Goal: Check status: Check status

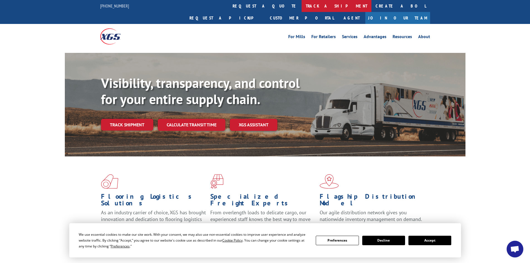
click at [302, 4] on link "track a shipment" at bounding box center [337, 6] width 70 height 12
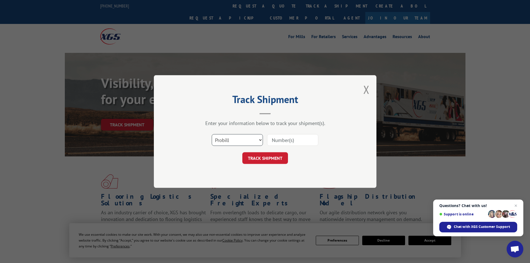
click at [231, 141] on select "Select category... Probill BOL PO" at bounding box center [237, 140] width 51 height 12
select select "bol"
click at [212, 134] on select "Select category... Probill BOL PO" at bounding box center [237, 140] width 51 height 12
click at [283, 141] on input at bounding box center [292, 140] width 51 height 12
paste input "48544811"
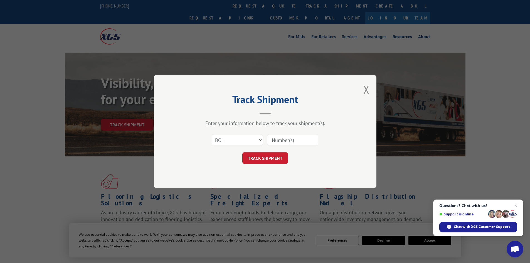
type input "48544811"
click button "TRACK SHIPMENT" at bounding box center [266, 158] width 46 height 12
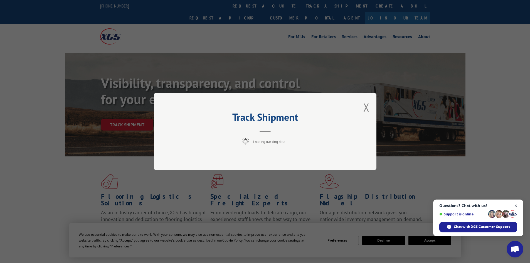
click at [516, 206] on span "Close chat" at bounding box center [516, 205] width 7 height 7
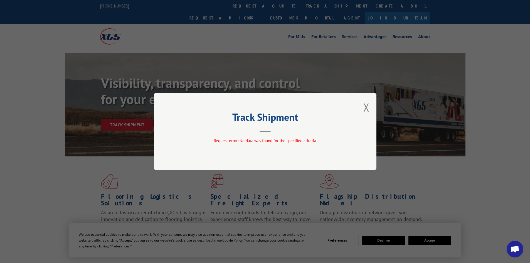
drag, startPoint x: 366, startPoint y: 103, endPoint x: 364, endPoint y: 99, distance: 4.5
click at [365, 103] on button "Close modal" at bounding box center [367, 107] width 6 height 15
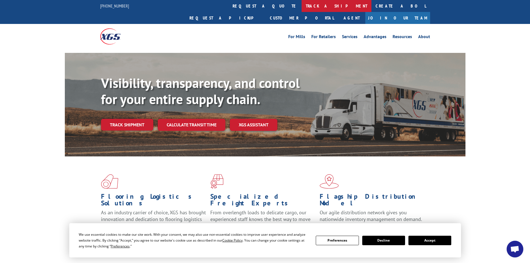
click at [302, 5] on link "track a shipment" at bounding box center [337, 6] width 70 height 12
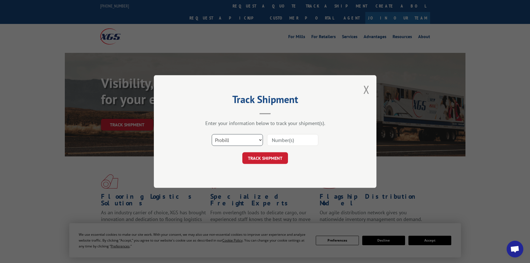
click at [223, 140] on select "Select category... Probill BOL PO" at bounding box center [237, 140] width 51 height 12
select select "po"
click at [212, 134] on select "Select category... Probill BOL PO" at bounding box center [237, 140] width 51 height 12
click at [278, 138] on input at bounding box center [292, 140] width 51 height 12
paste input "48544811"
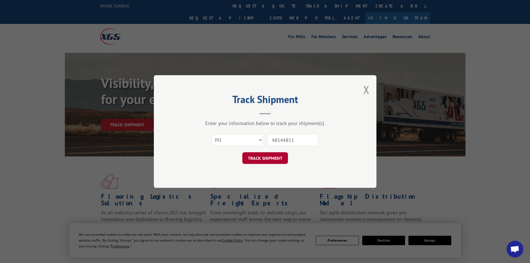
type input "48544811"
click at [273, 156] on button "TRACK SHIPMENT" at bounding box center [266, 158] width 46 height 12
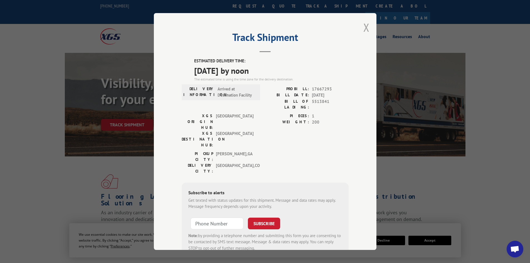
click at [364, 25] on button "Close modal" at bounding box center [367, 27] width 6 height 15
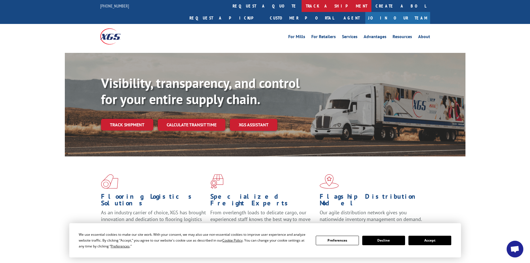
click at [302, 4] on link "track a shipment" at bounding box center [337, 6] width 70 height 12
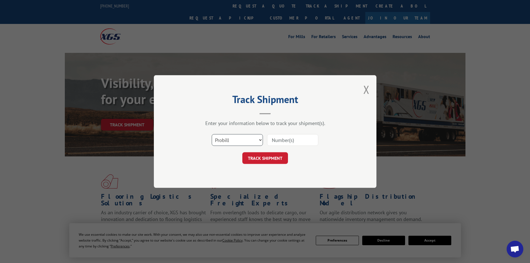
click at [227, 143] on select "Select category... Probill BOL PO" at bounding box center [237, 140] width 51 height 12
select select "po"
click at [212, 134] on select "Select category... Probill BOL PO" at bounding box center [237, 140] width 51 height 12
click at [276, 137] on input at bounding box center [292, 140] width 51 height 12
paste input "48544895"
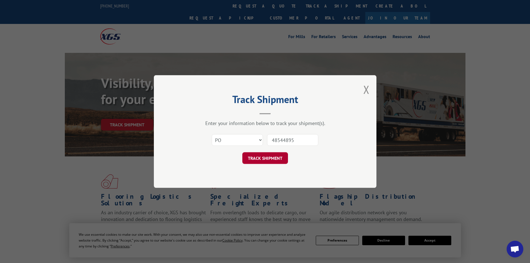
type input "48544895"
click at [271, 155] on button "TRACK SHIPMENT" at bounding box center [266, 158] width 46 height 12
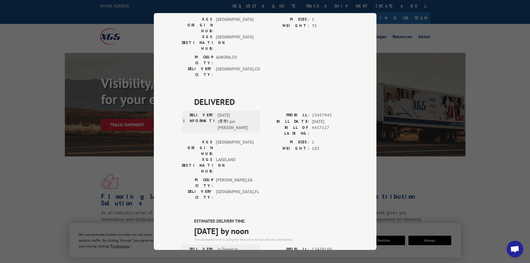
scroll to position [111, 0]
